Goal: Task Accomplishment & Management: Manage account settings

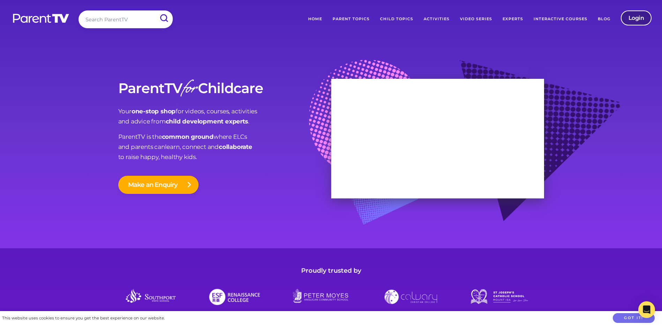
click at [636, 20] on link "Login" at bounding box center [636, 17] width 31 height 15
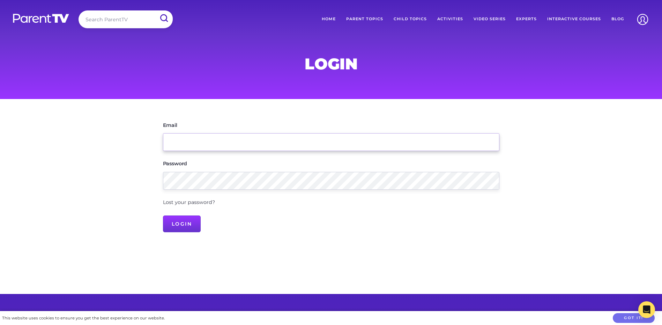
click at [208, 148] on input "Email" at bounding box center [331, 142] width 336 height 18
click at [205, 143] on input "Email" at bounding box center [331, 142] width 336 height 18
type input "[EMAIL_ADDRESS][DOMAIN_NAME]"
click at [206, 198] on div "Lost your password?" at bounding box center [331, 202] width 336 height 9
click at [207, 199] on link "Lost your password?" at bounding box center [189, 202] width 52 height 6
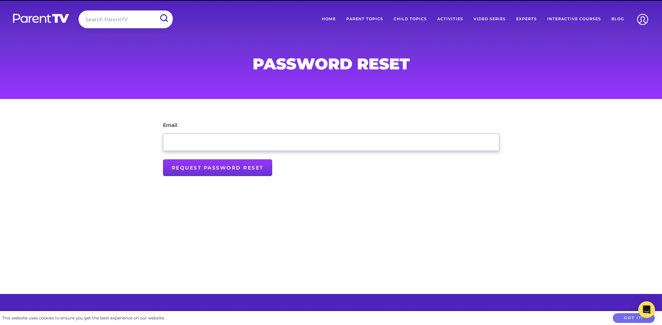
click at [200, 139] on input "Email" at bounding box center [331, 142] width 336 height 18
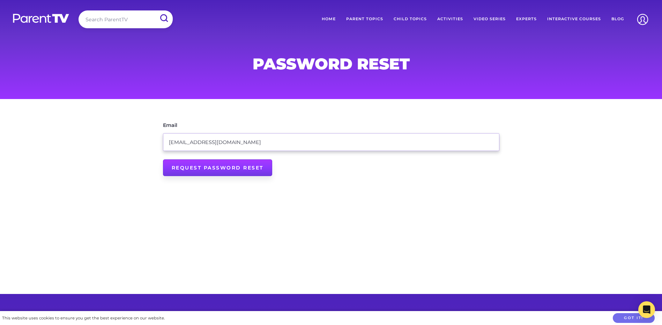
type input "info@littlesaints.com.au"
click at [207, 165] on input "Request Password Reset" at bounding box center [217, 167] width 109 height 17
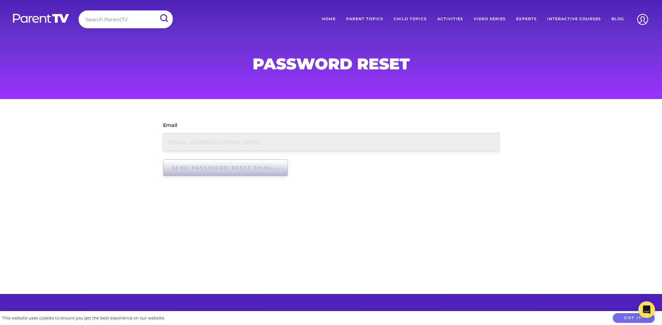
type input "Request Password Reset"
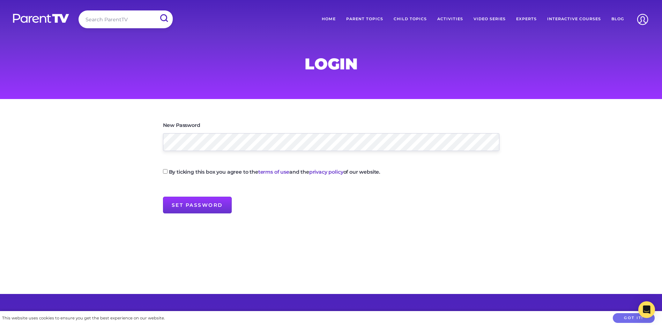
click at [151, 136] on main "New Password By ticking this box you agree to the terms of use and the privacy …" at bounding box center [331, 196] width 662 height 195
click at [165, 171] on input "By ticking this box you agree to the terms of use and the privacy policy of our…" at bounding box center [165, 171] width 5 height 5
checkbox input "true"
click at [185, 204] on input "Set Password" at bounding box center [197, 205] width 69 height 17
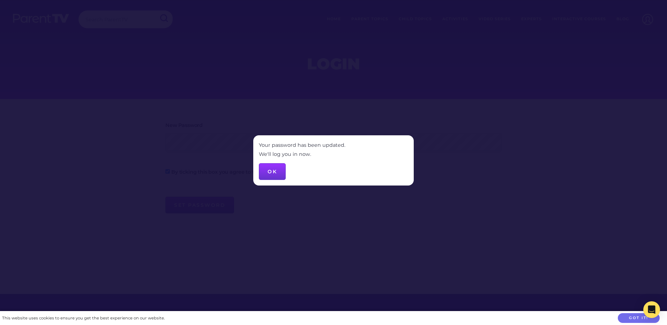
click at [277, 170] on button "OK" at bounding box center [272, 171] width 27 height 17
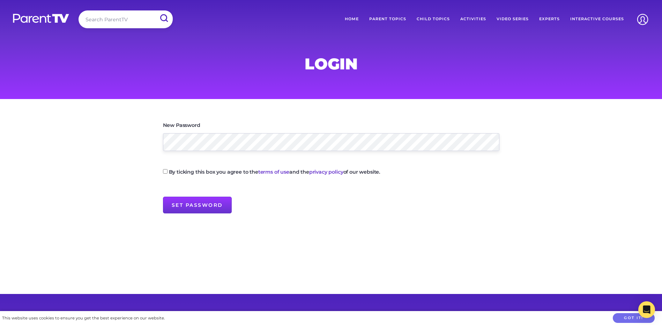
click at [309, 66] on h1 "Login" at bounding box center [331, 64] width 336 height 14
click at [52, 21] on img at bounding box center [41, 18] width 58 height 10
